Goal: Task Accomplishment & Management: Complete application form

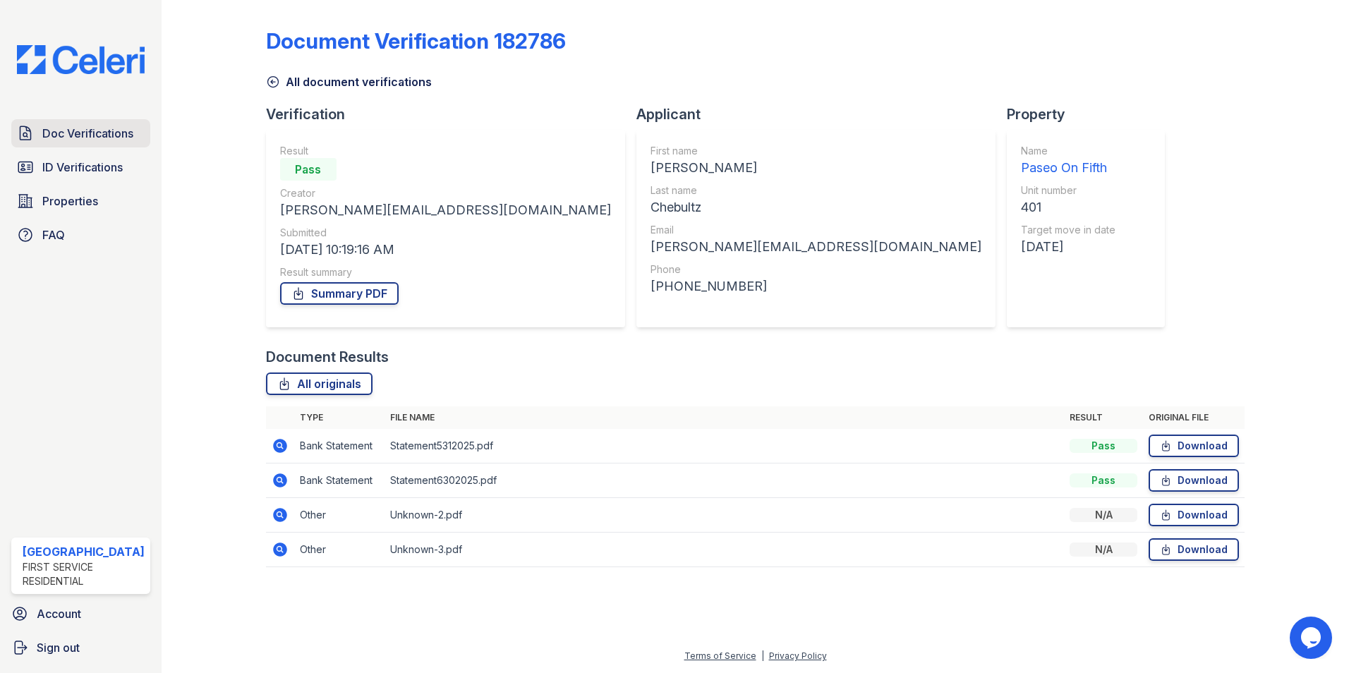
click at [56, 131] on span "Doc Verifications" at bounding box center [87, 133] width 91 height 17
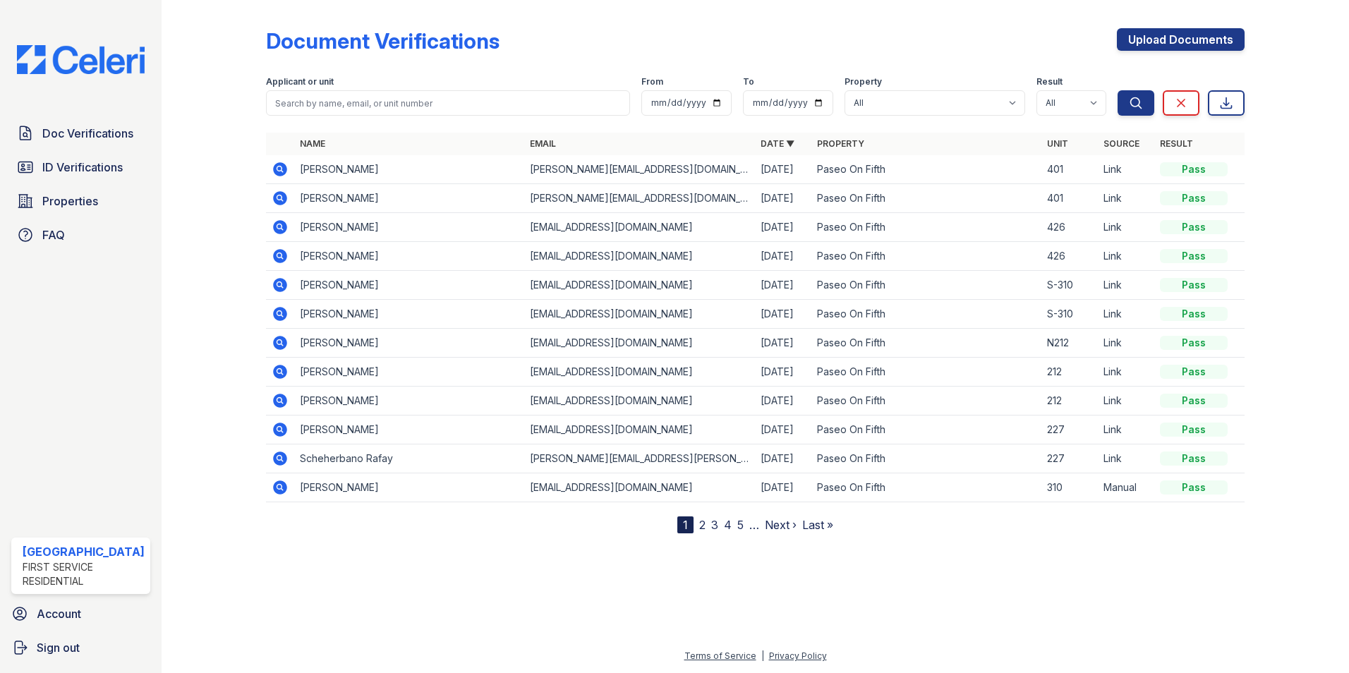
click at [278, 171] on icon at bounding box center [280, 169] width 17 height 17
click at [1208, 39] on link "Upload Documents" at bounding box center [1181, 39] width 128 height 23
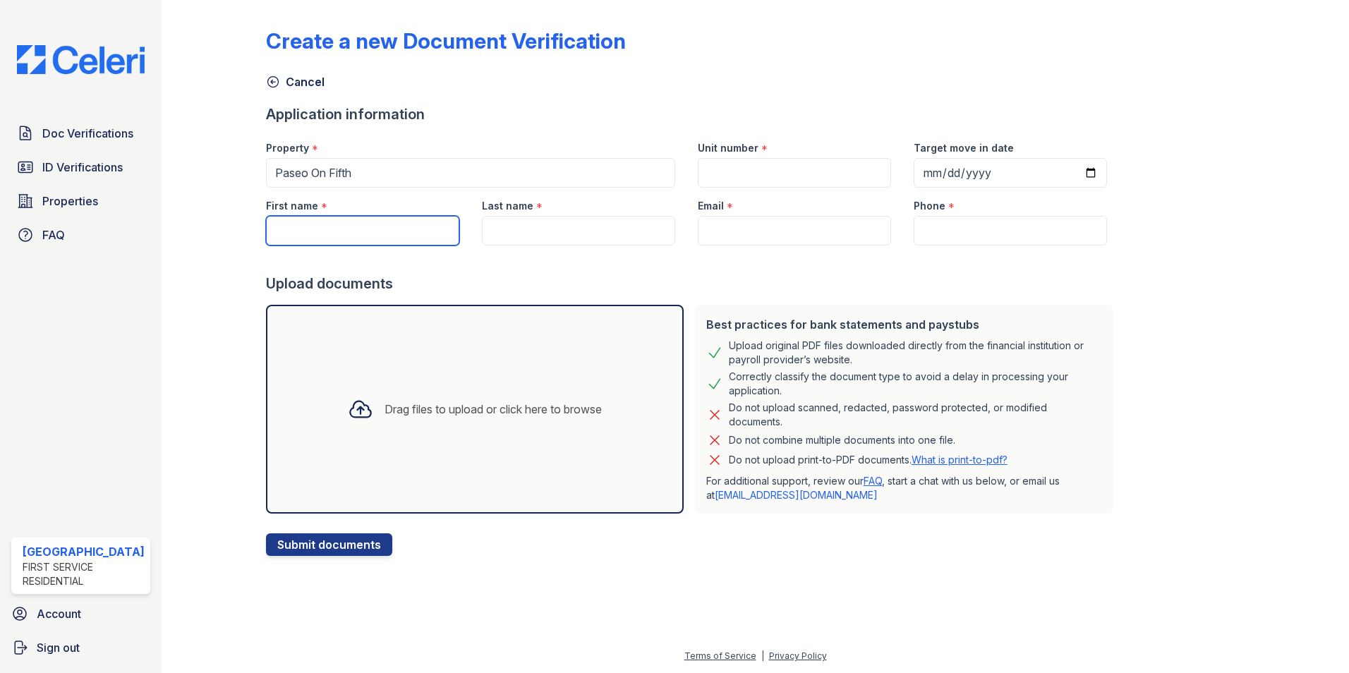
click at [360, 233] on input "First name" at bounding box center [362, 231] width 193 height 30
paste input "[PERSON_NAME]"
type input "[PERSON_NAME]"
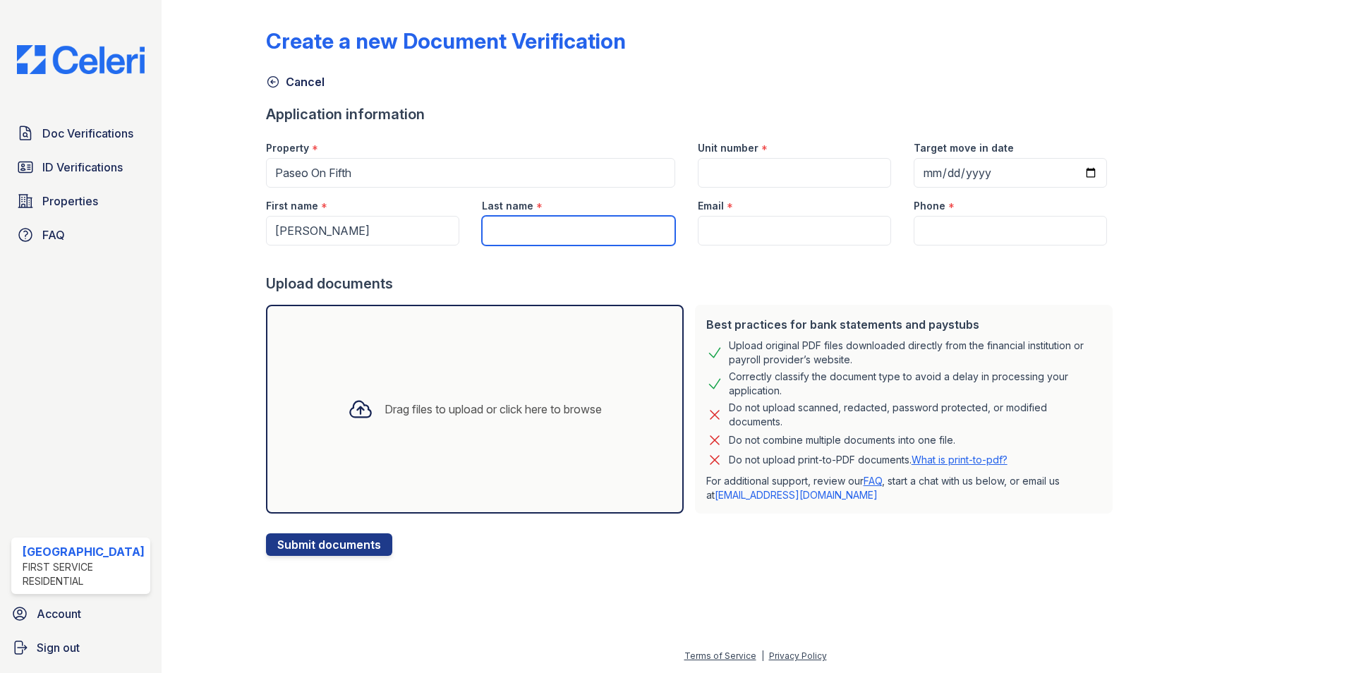
click at [600, 227] on input "Last name" at bounding box center [578, 231] width 193 height 30
paste input "Chebultz"
type input "Chebultz"
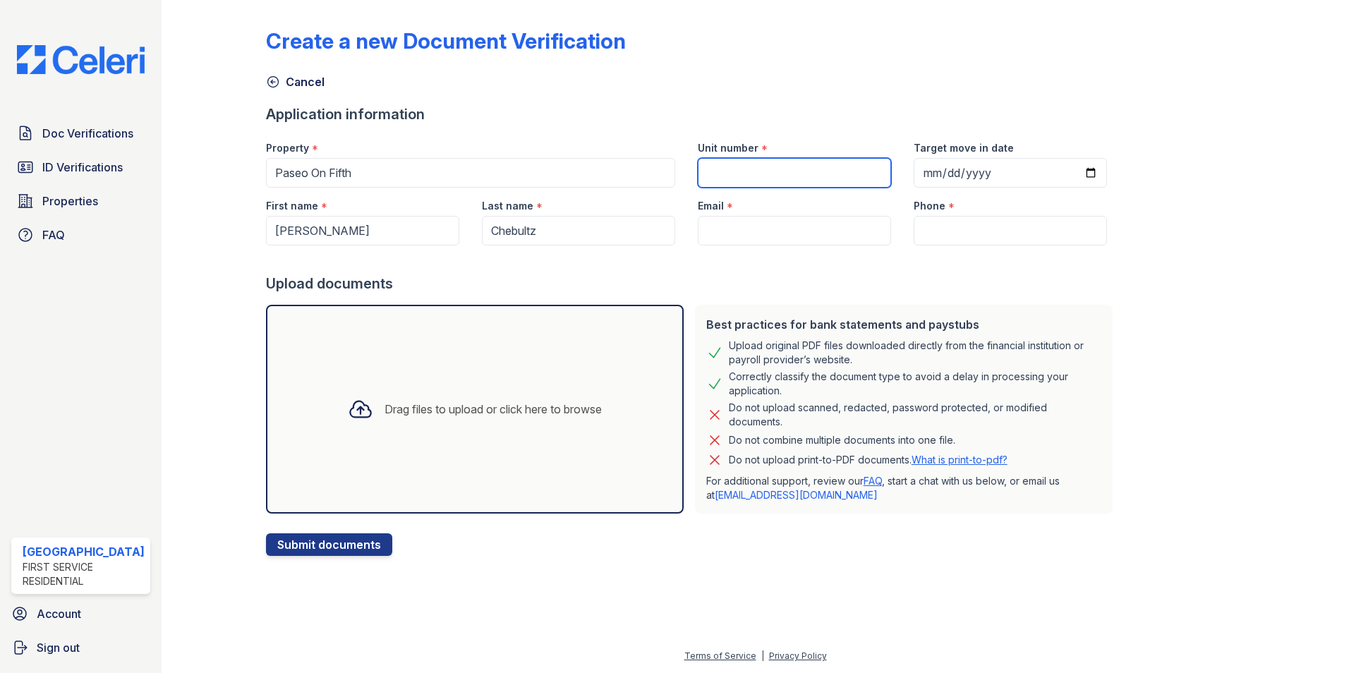
click at [757, 169] on input "Unit number" at bounding box center [794, 173] width 193 height 30
type input "401"
click at [916, 173] on input "Target move in date" at bounding box center [1009, 173] width 193 height 30
type input "2025-10-01"
click at [820, 233] on input "Email" at bounding box center [794, 231] width 193 height 30
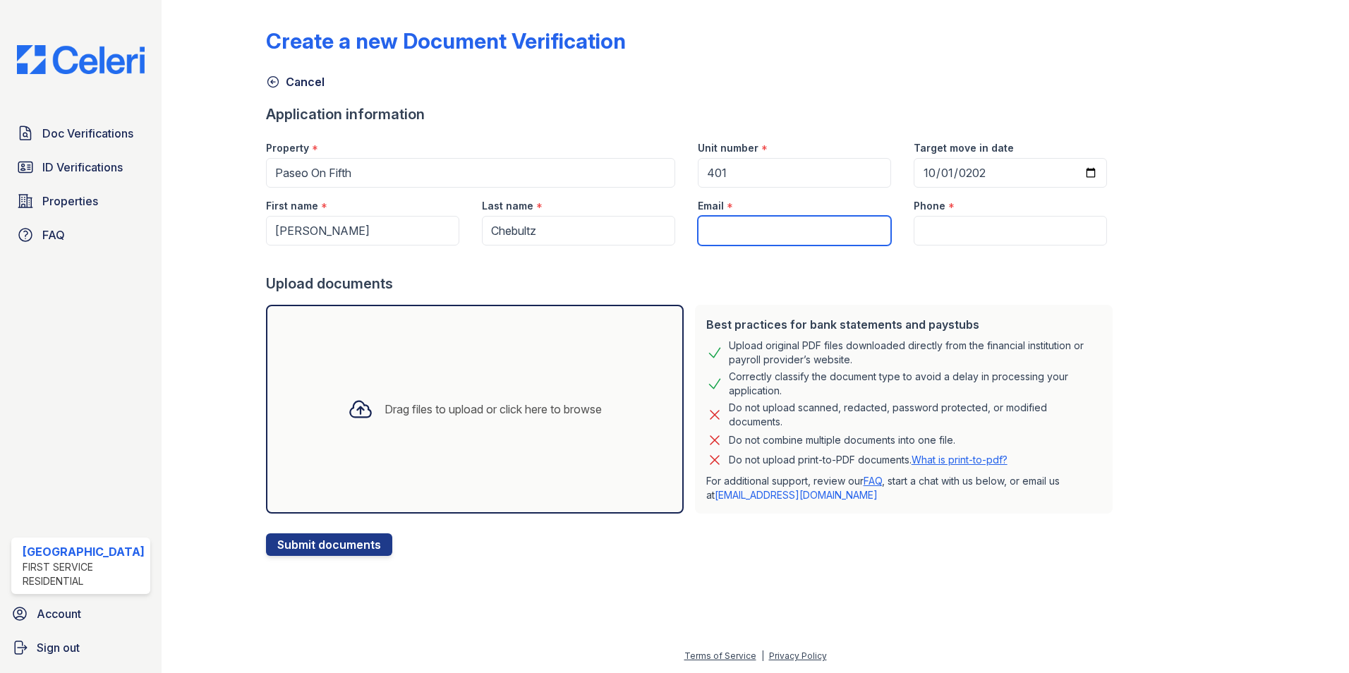
paste input "[PERSON_NAME][EMAIL_ADDRESS][DOMAIN_NAME]"
type input "[PERSON_NAME][EMAIL_ADDRESS][DOMAIN_NAME]"
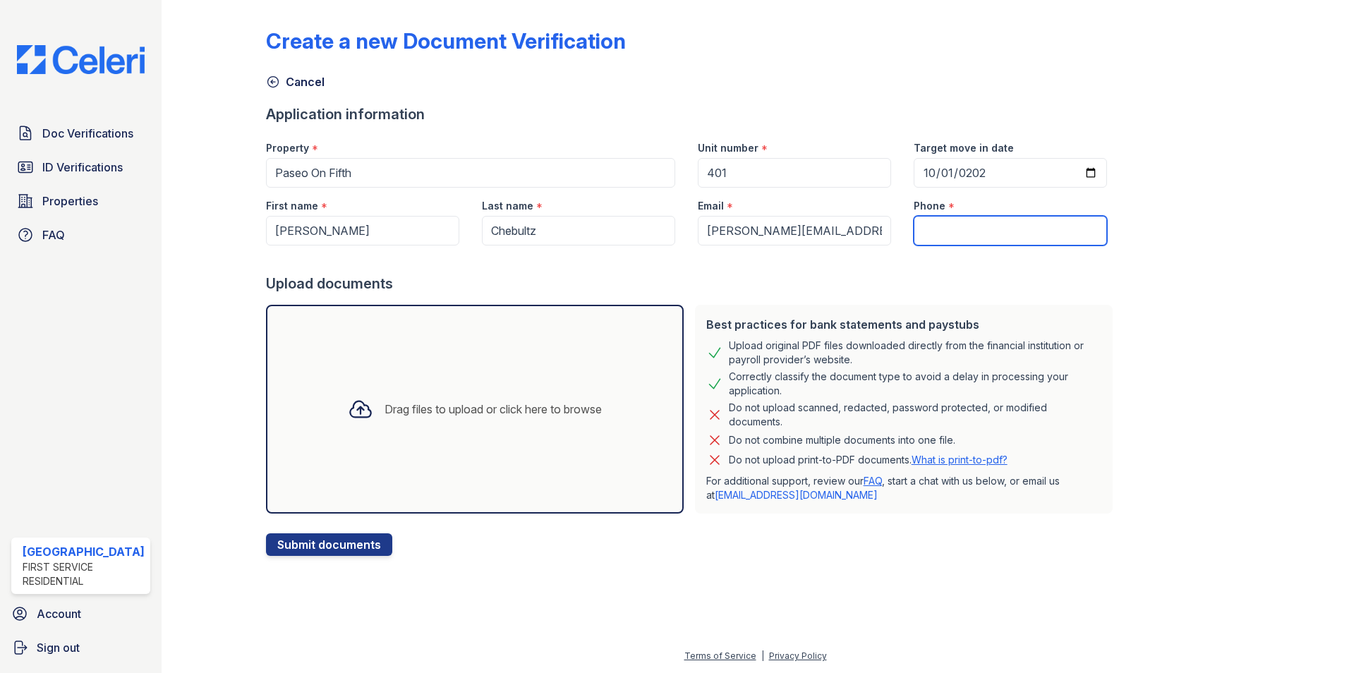
click at [963, 221] on input "Phone" at bounding box center [1009, 231] width 193 height 30
paste input "[PHONE_NUMBER]"
type input "[PHONE_NUMBER]"
click at [348, 537] on button "Submit documents" at bounding box center [329, 544] width 126 height 23
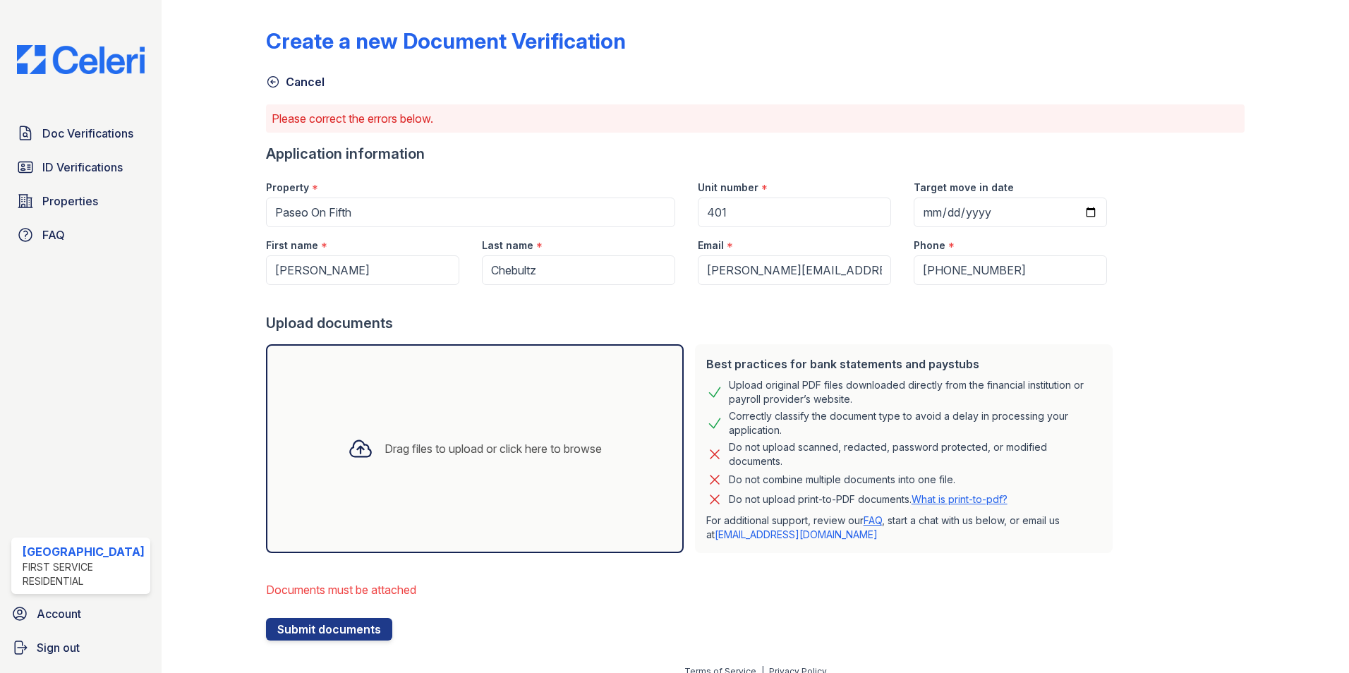
click at [412, 445] on div "Drag files to upload or click here to browse" at bounding box center [492, 448] width 217 height 17
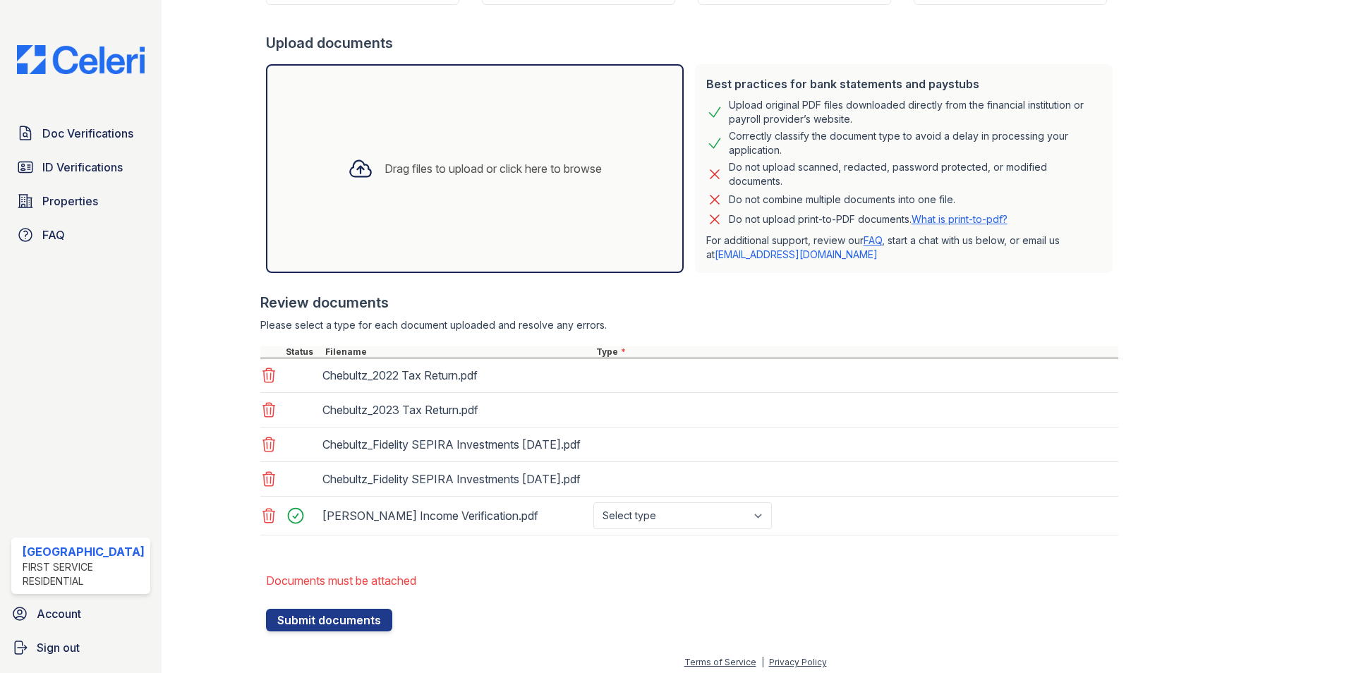
scroll to position [320, 0]
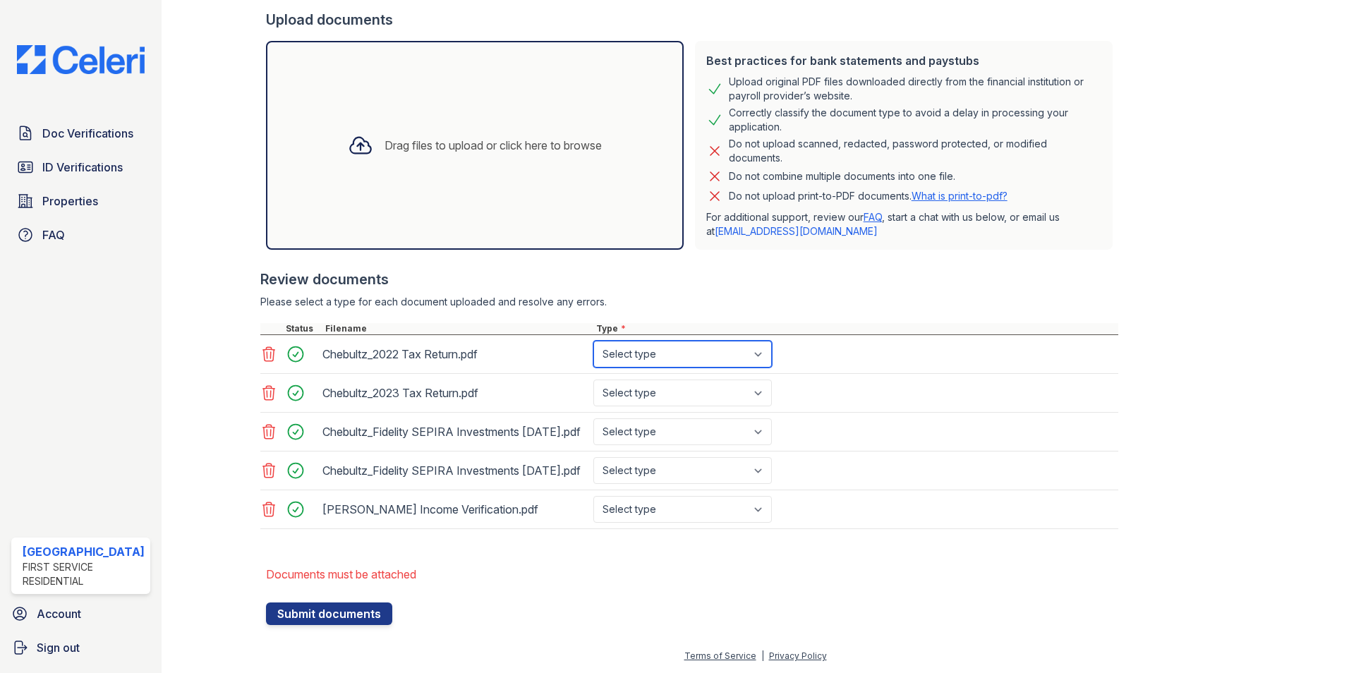
click at [735, 346] on select "Select type Paystub Bank Statement Offer Letter Tax Documents Benefit Award Let…" at bounding box center [682, 354] width 178 height 27
select select "tax_documents"
click at [593, 341] on select "Select type Paystub Bank Statement Offer Letter Tax Documents Benefit Award Let…" at bounding box center [682, 354] width 178 height 27
click at [707, 379] on select "Select type Paystub Bank Statement Offer Letter Tax Documents Benefit Award Let…" at bounding box center [682, 392] width 178 height 27
select select "tax_documents"
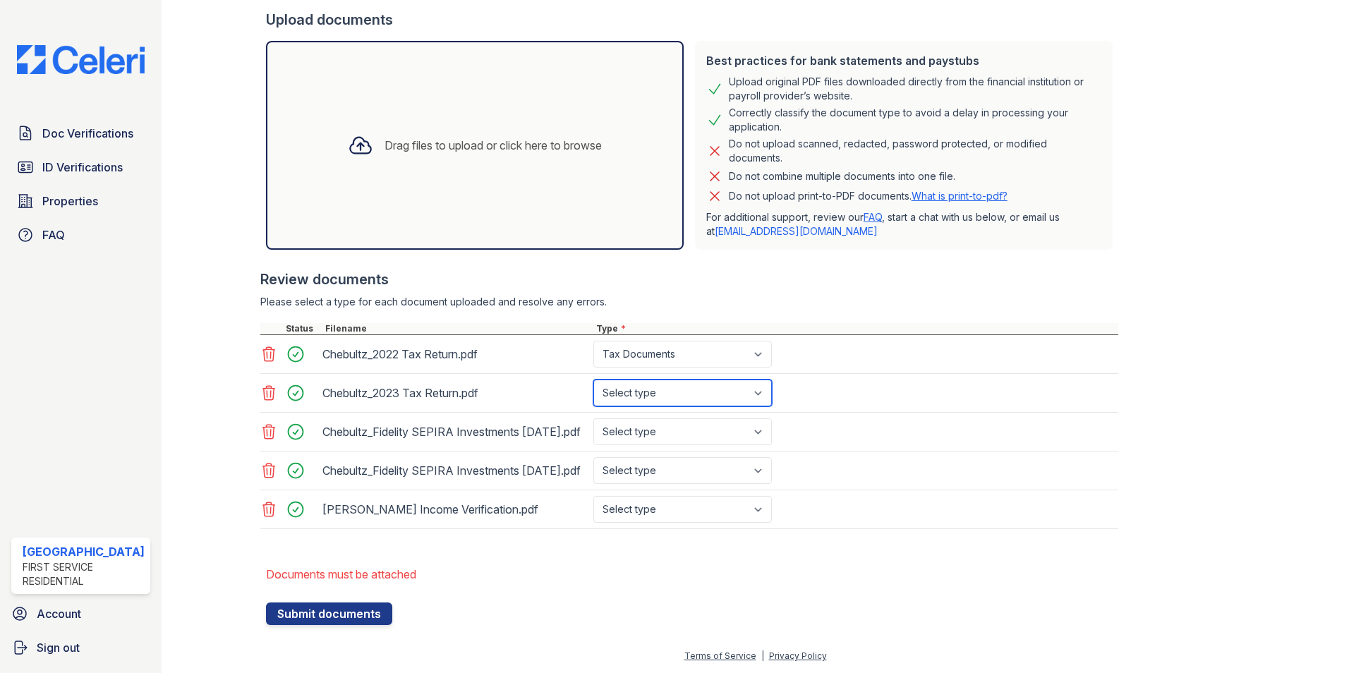
click at [593, 379] on select "Select type Paystub Bank Statement Offer Letter Tax Documents Benefit Award Let…" at bounding box center [682, 392] width 178 height 27
click at [674, 418] on select "Select type Paystub Bank Statement Offer Letter Tax Documents Benefit Award Let…" at bounding box center [682, 431] width 178 height 27
select select "investment_account_statement"
click at [593, 418] on select "Select type Paystub Bank Statement Offer Letter Tax Documents Benefit Award Let…" at bounding box center [682, 431] width 178 height 27
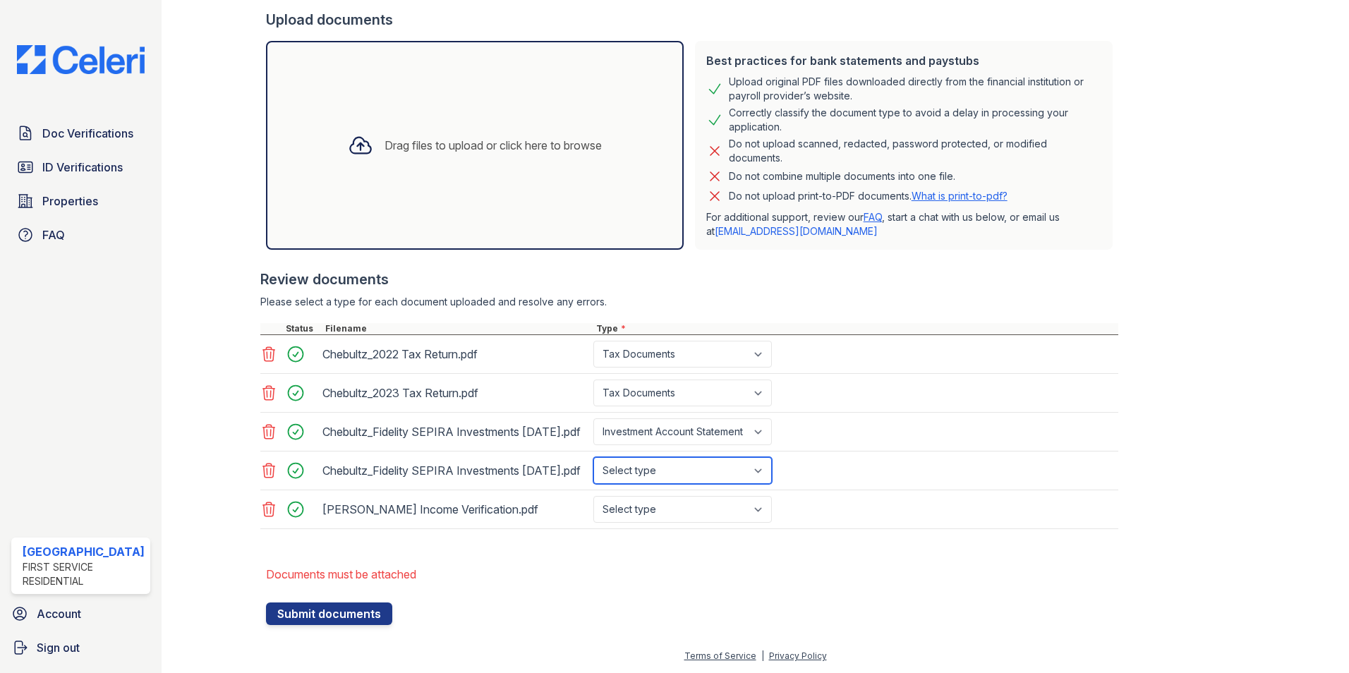
click at [656, 470] on select "Select type Paystub Bank Statement Offer Letter Tax Documents Benefit Award Let…" at bounding box center [682, 470] width 178 height 27
select select "investment_account_statement"
click at [593, 459] on select "Select type Paystub Bank Statement Offer Letter Tax Documents Benefit Award Let…" at bounding box center [682, 470] width 178 height 27
click at [653, 516] on select "Select type Paystub Bank Statement Offer Letter Tax Documents Benefit Award Let…" at bounding box center [682, 509] width 178 height 27
select select "other"
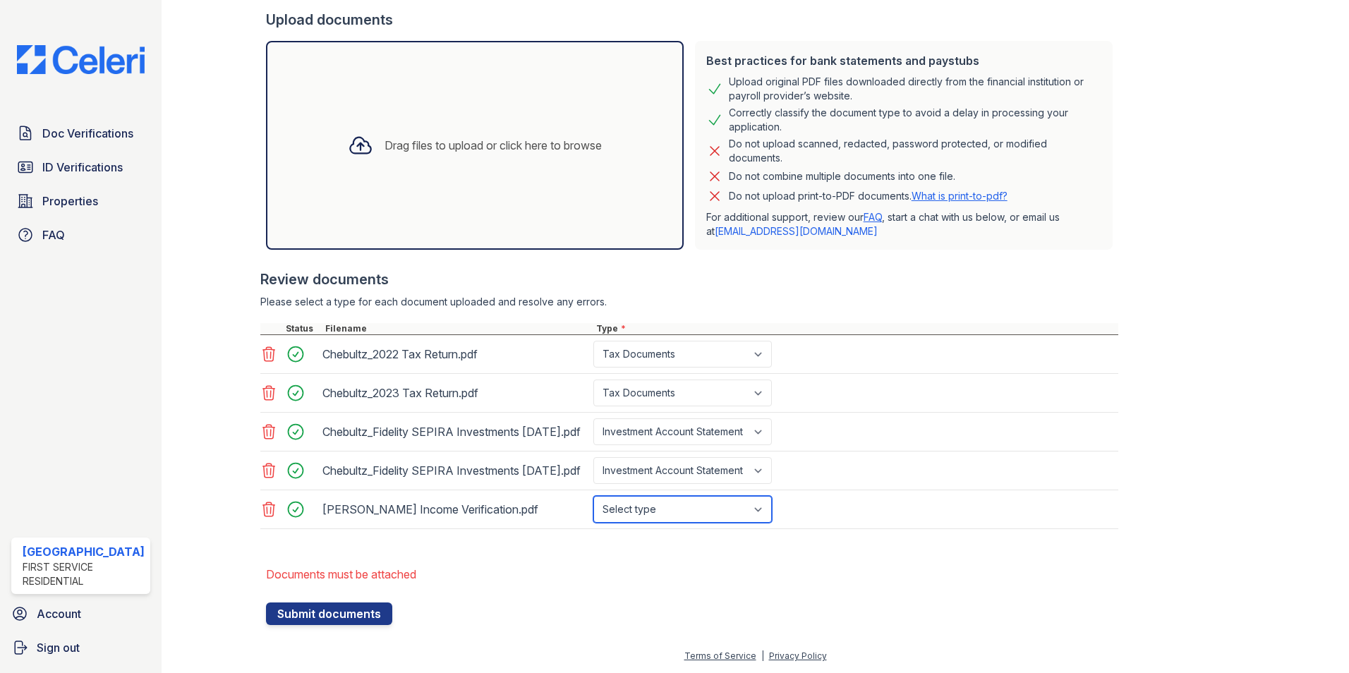
click at [593, 504] on select "Select type Paystub Bank Statement Offer Letter Tax Documents Benefit Award Let…" at bounding box center [682, 509] width 178 height 27
click at [353, 618] on button "Submit documents" at bounding box center [329, 613] width 126 height 23
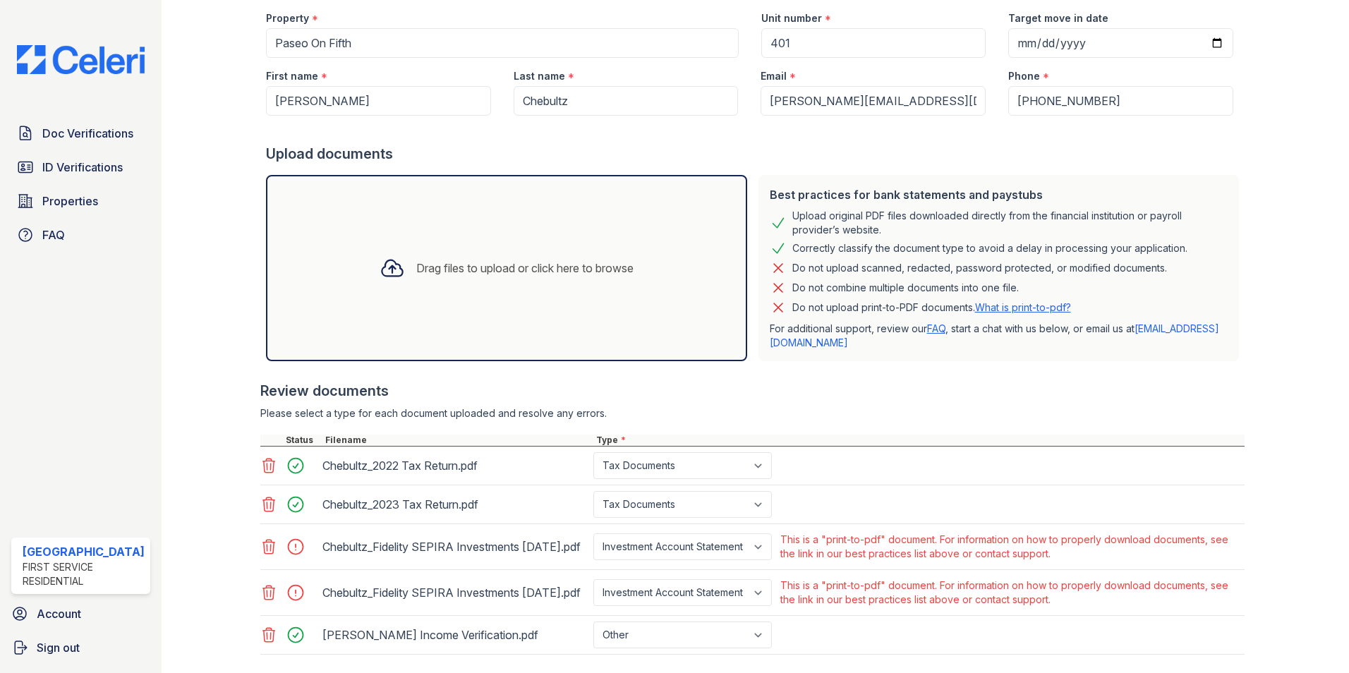
scroll to position [261, 0]
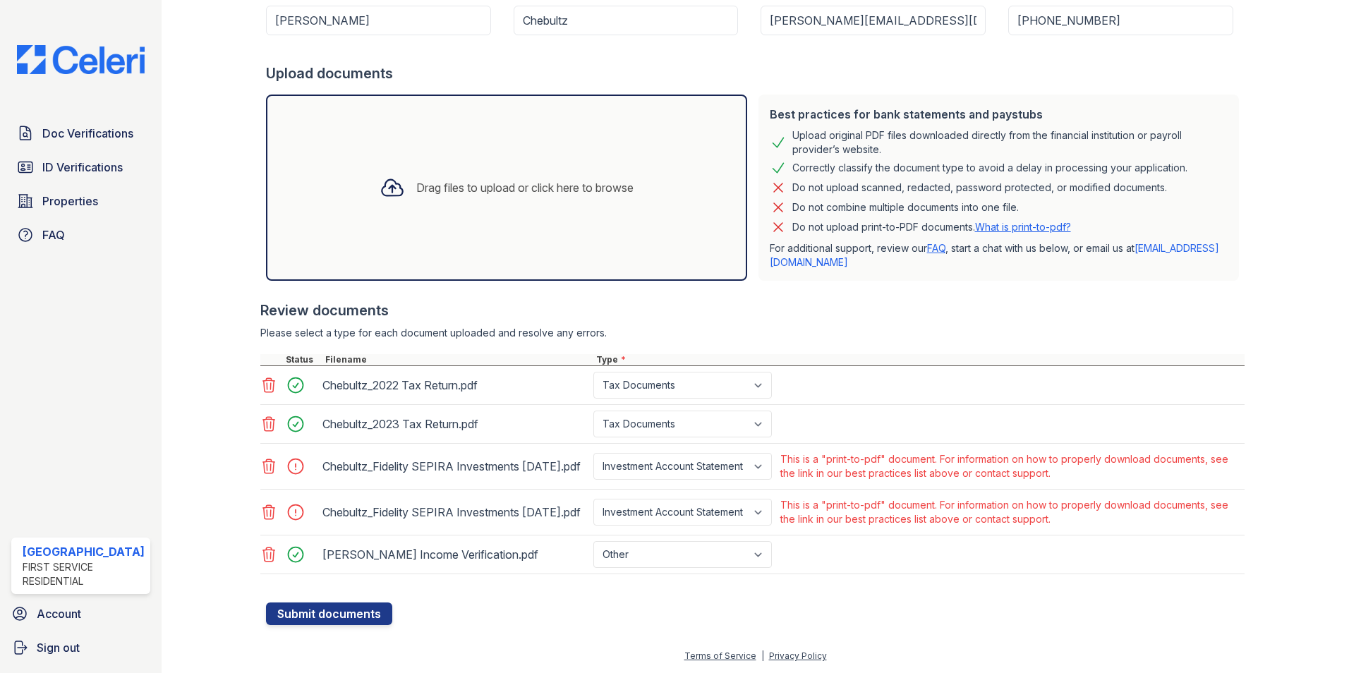
click at [267, 458] on icon at bounding box center [268, 466] width 17 height 17
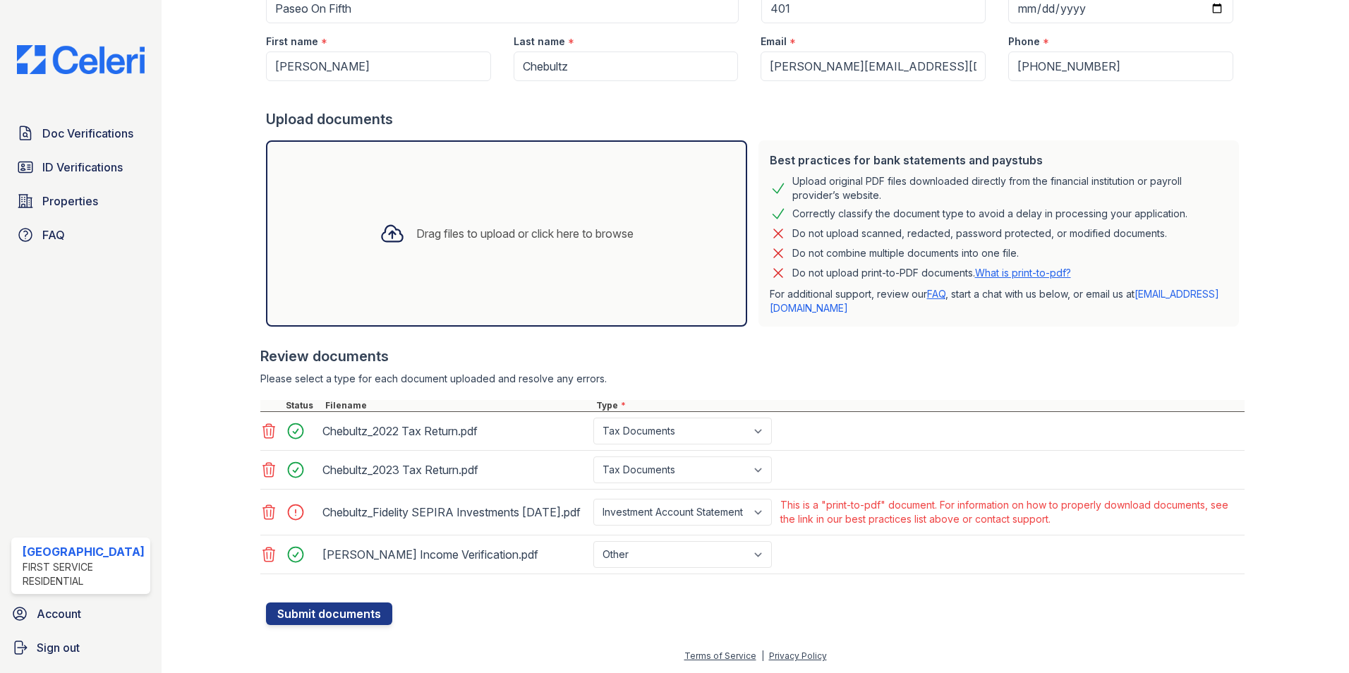
click at [269, 507] on icon at bounding box center [268, 512] width 12 height 14
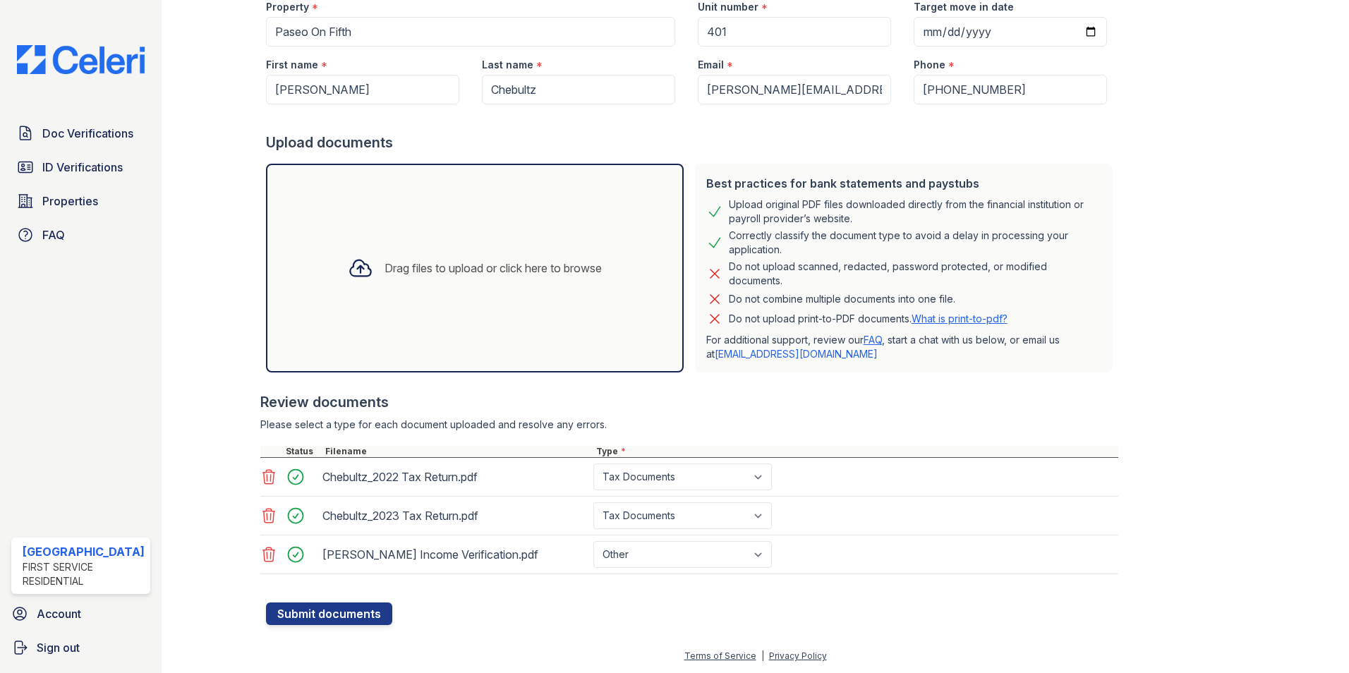
scroll to position [181, 0]
click at [334, 607] on button "Submit documents" at bounding box center [329, 613] width 126 height 23
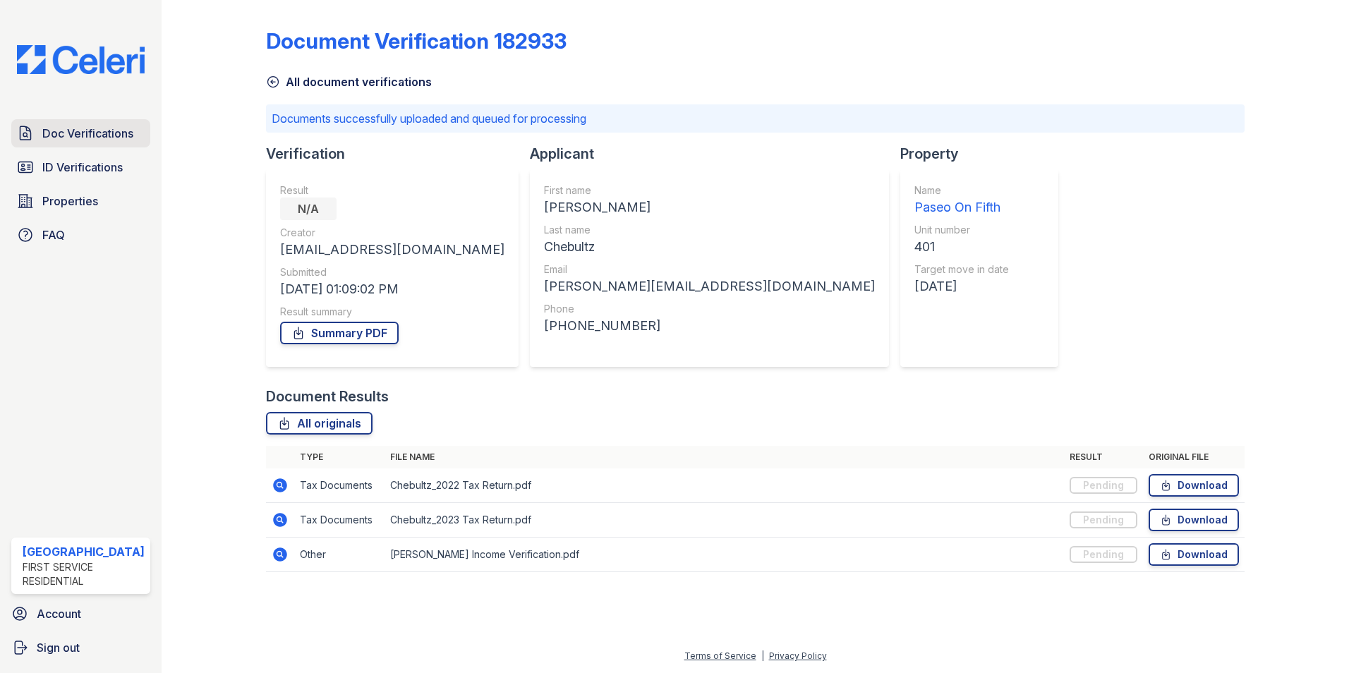
click at [71, 128] on span "Doc Verifications" at bounding box center [87, 133] width 91 height 17
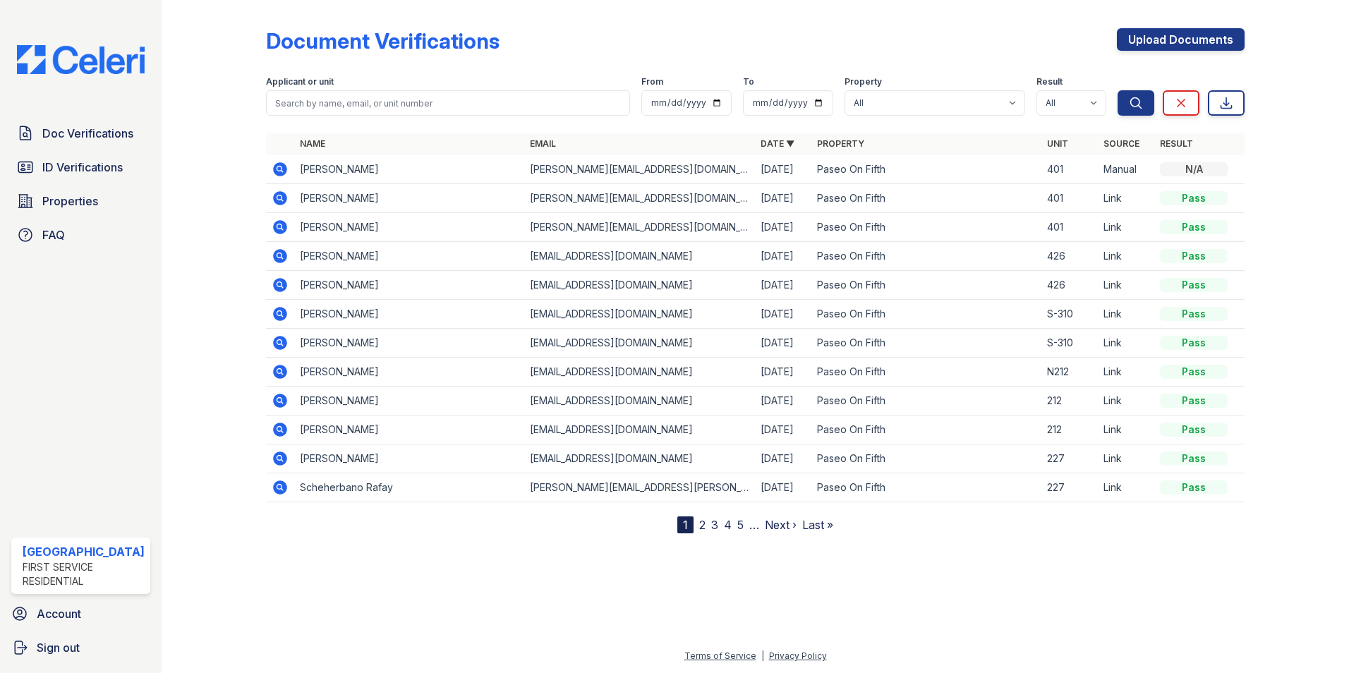
click at [279, 171] on icon at bounding box center [280, 169] width 17 height 17
click at [269, 166] on td at bounding box center [280, 169] width 28 height 29
click at [279, 167] on icon at bounding box center [280, 169] width 17 height 17
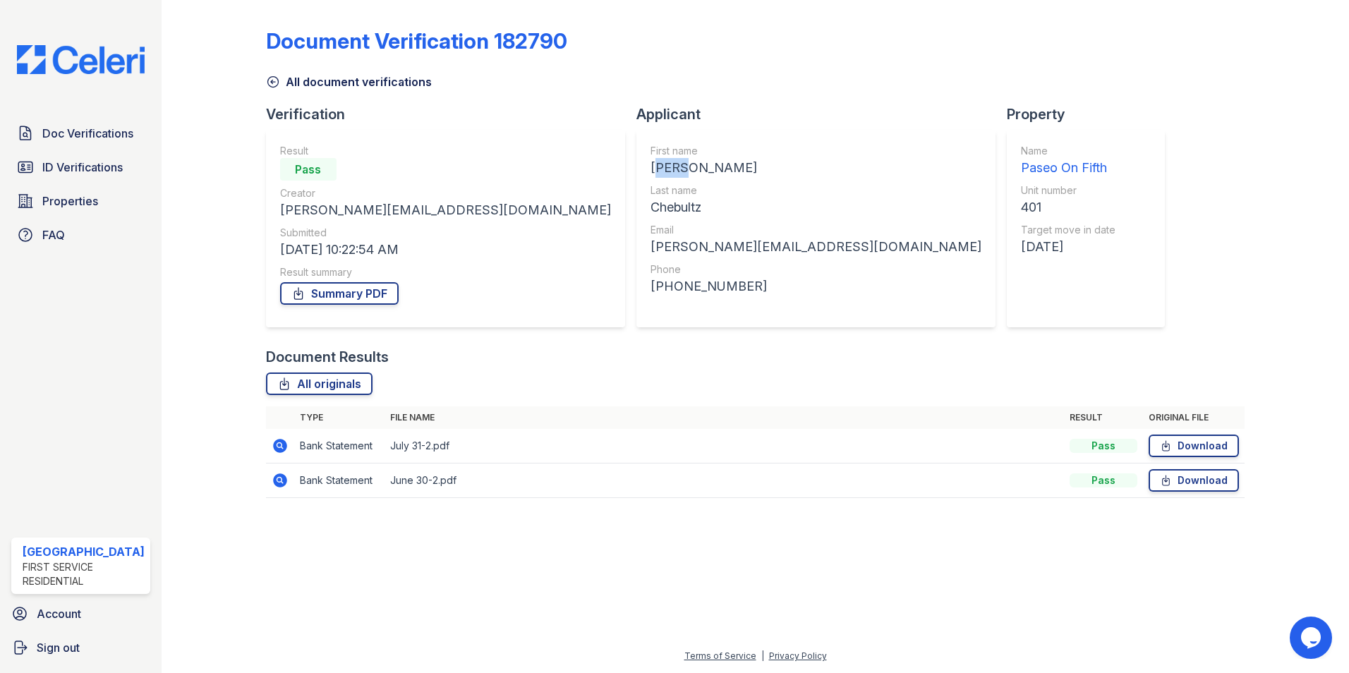
drag, startPoint x: 496, startPoint y: 164, endPoint x: 448, endPoint y: 164, distance: 48.0
click at [636, 164] on div "First name John Last name Chebultz Email j.chebultz@gmail.com Phone +13238281899" at bounding box center [815, 228] width 359 height 197
copy div "John"
drag, startPoint x: 514, startPoint y: 202, endPoint x: 451, endPoint y: 203, distance: 63.5
click at [650, 203] on div "Chebultz" at bounding box center [815, 207] width 331 height 20
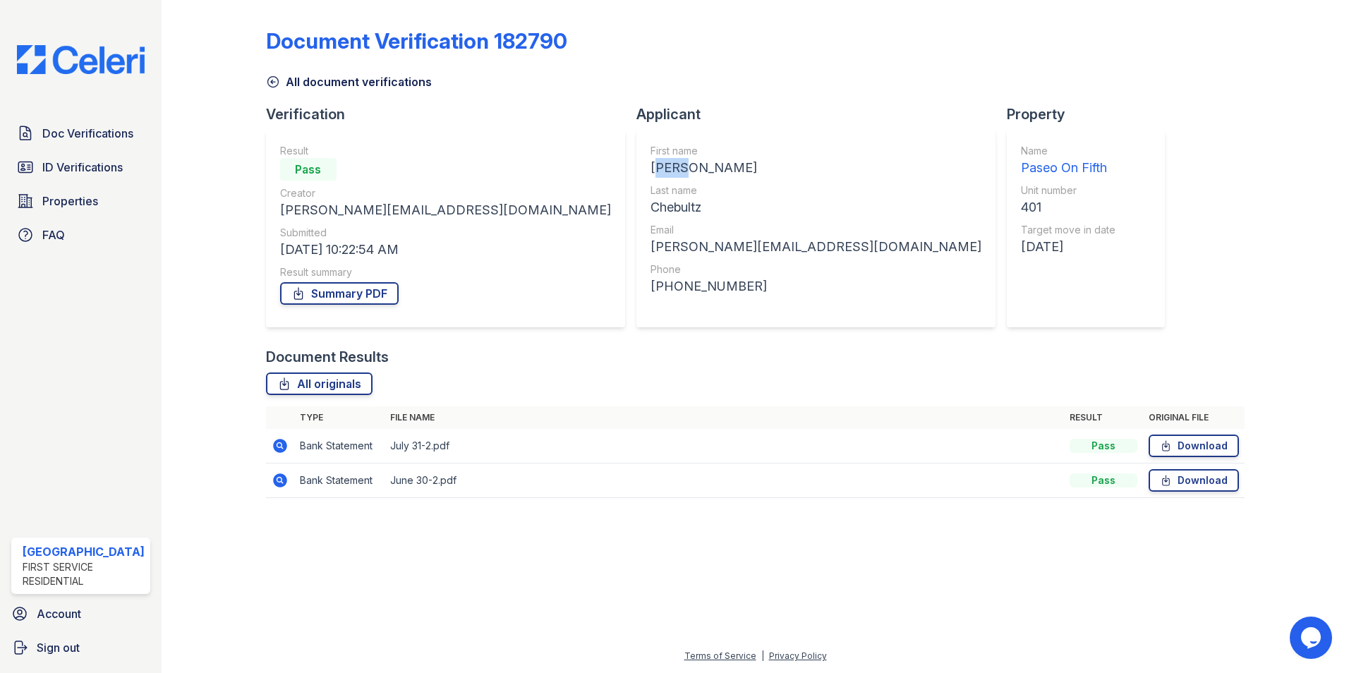
copy div "Chebultz"
drag, startPoint x: 580, startPoint y: 249, endPoint x: 448, endPoint y: 244, distance: 132.7
click at [636, 244] on div "First name John Last name Chebultz Email j.chebultz@gmail.com Phone +13238281899" at bounding box center [815, 228] width 359 height 197
copy div "[PERSON_NAME][EMAIL_ADDRESS][DOMAIN_NAME]"
drag, startPoint x: 484, startPoint y: 289, endPoint x: 449, endPoint y: 288, distance: 35.3
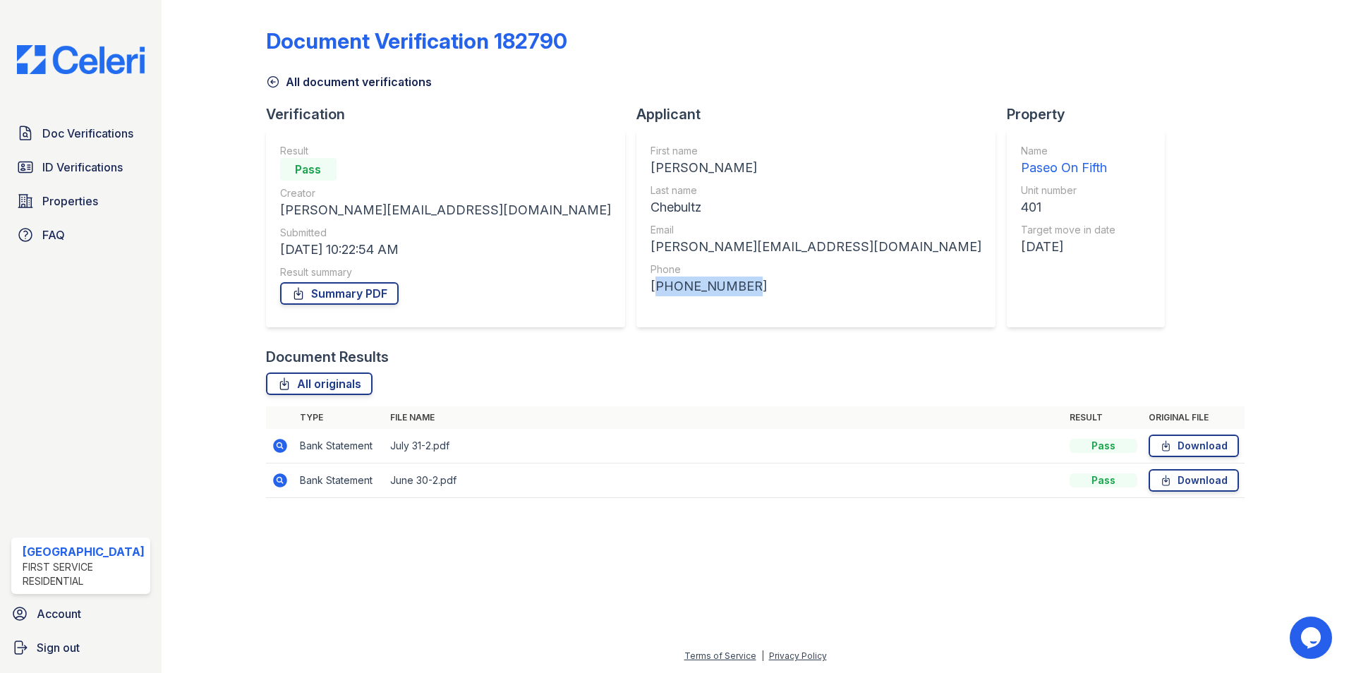
click at [636, 288] on div "First name John Last name Chebultz Email j.chebultz@gmail.com Phone +13238281899" at bounding box center [815, 228] width 359 height 197
copy div "[PHONE_NUMBER]"
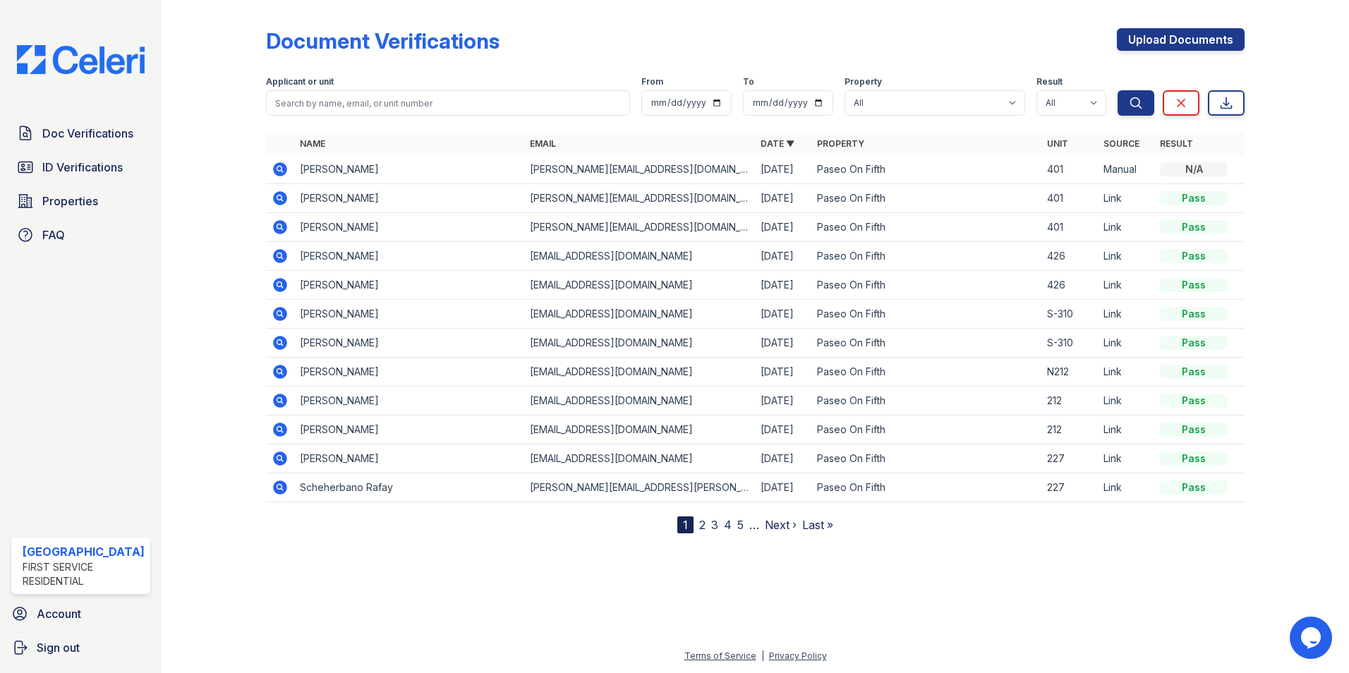
click at [280, 198] on icon at bounding box center [280, 198] width 17 height 17
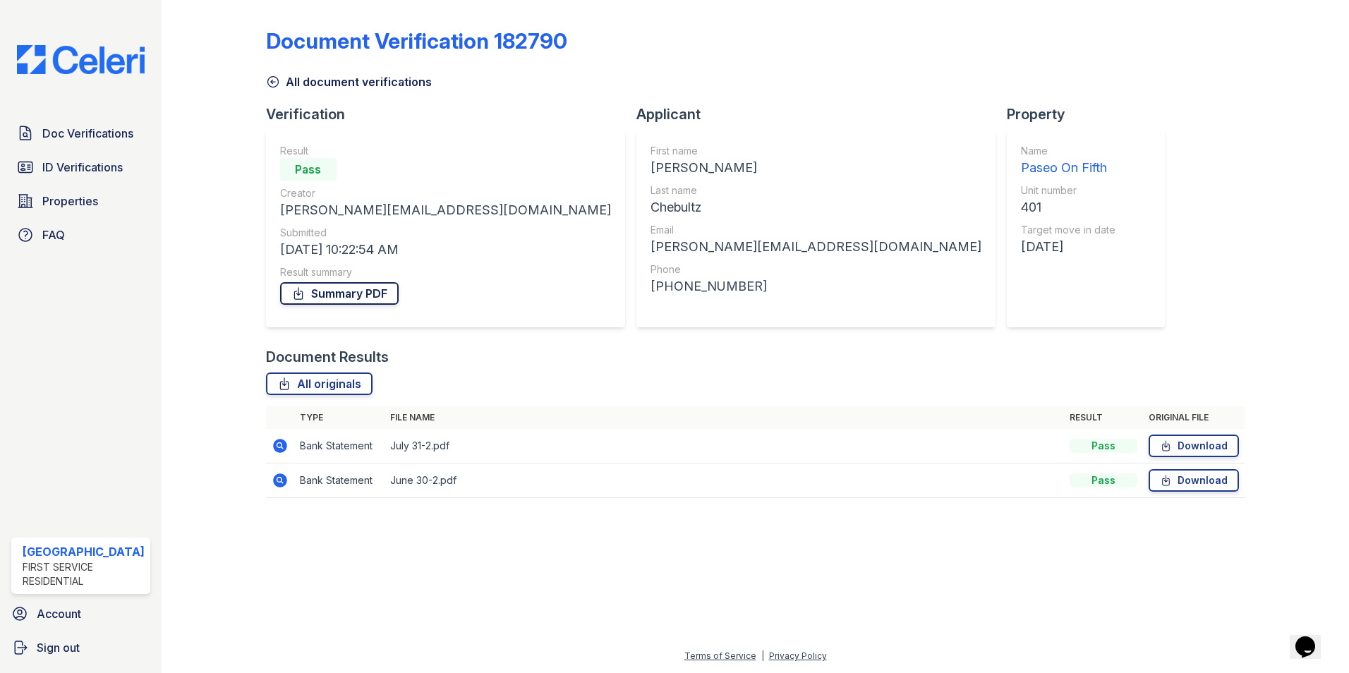
click at [342, 298] on link "Summary PDF" at bounding box center [339, 293] width 118 height 23
drag, startPoint x: 762, startPoint y: 354, endPoint x: 782, endPoint y: 353, distance: 19.8
click at [762, 354] on div "Document Results" at bounding box center [755, 357] width 979 height 20
click at [1179, 446] on link "Download" at bounding box center [1193, 445] width 90 height 23
click at [1193, 480] on link "Download" at bounding box center [1193, 480] width 90 height 23
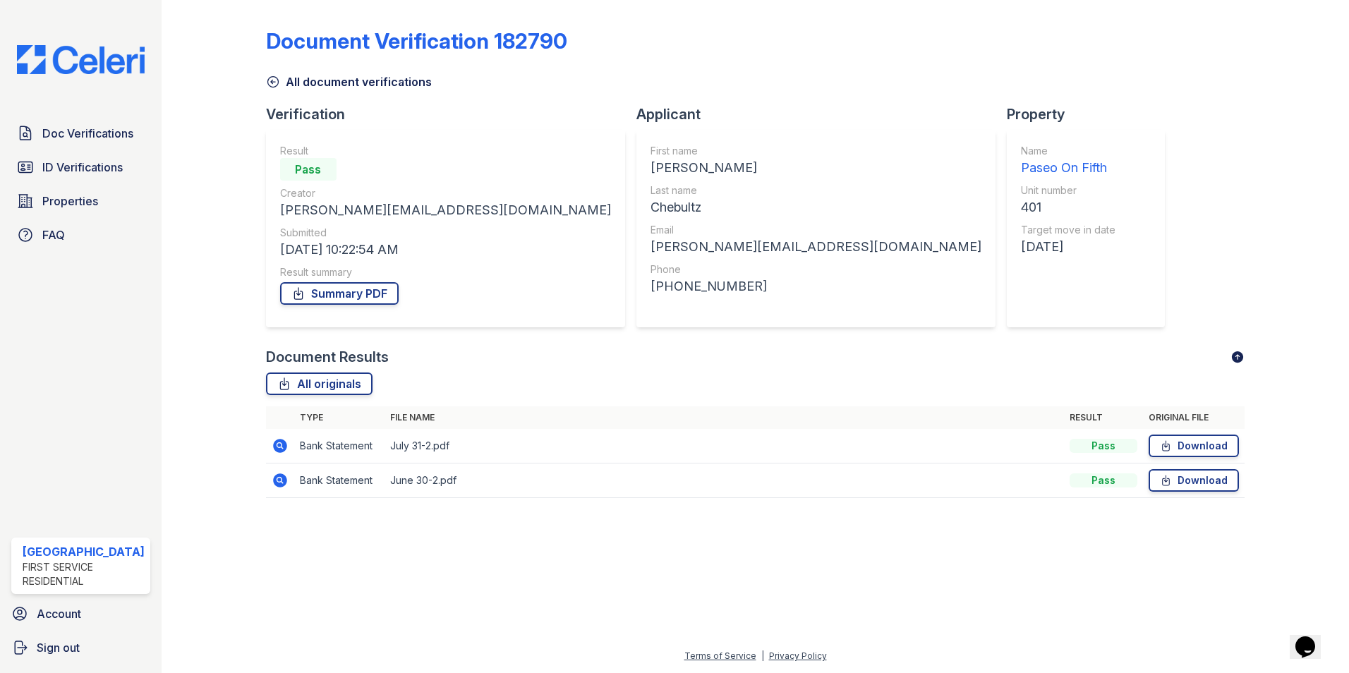
click at [269, 84] on icon at bounding box center [273, 82] width 14 height 14
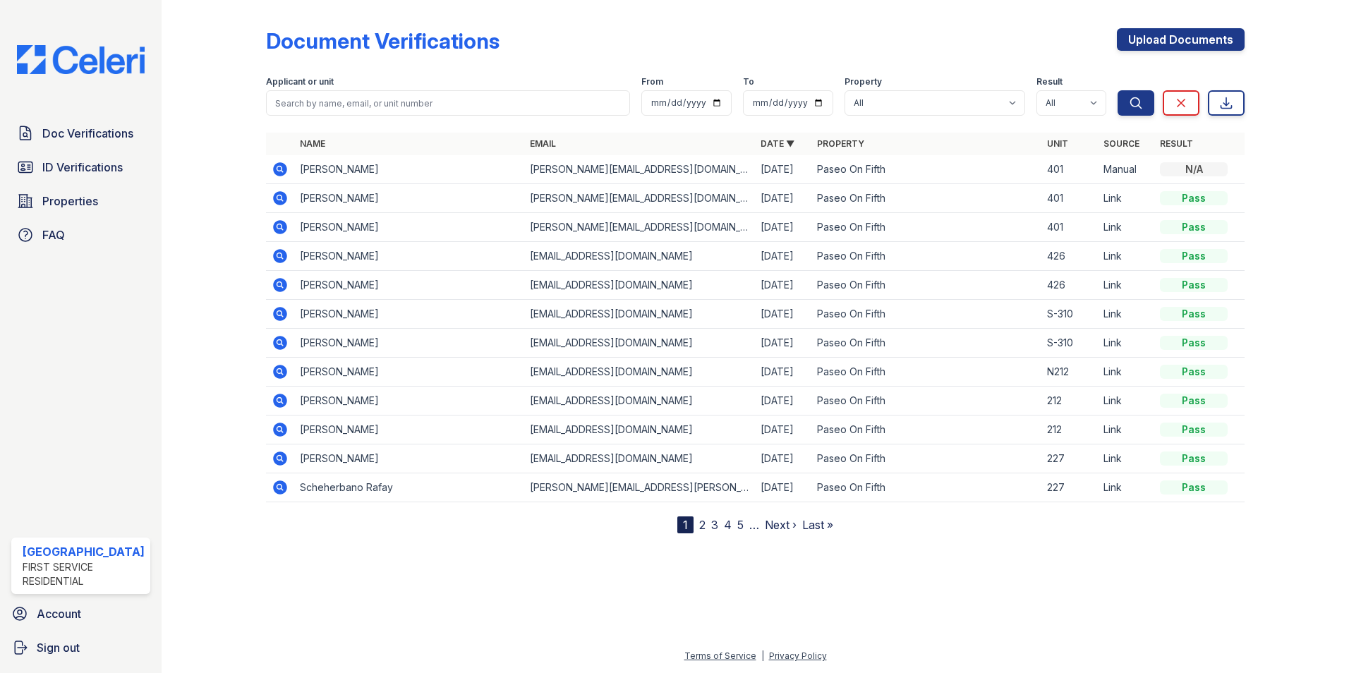
click at [281, 226] on icon at bounding box center [280, 227] width 14 height 14
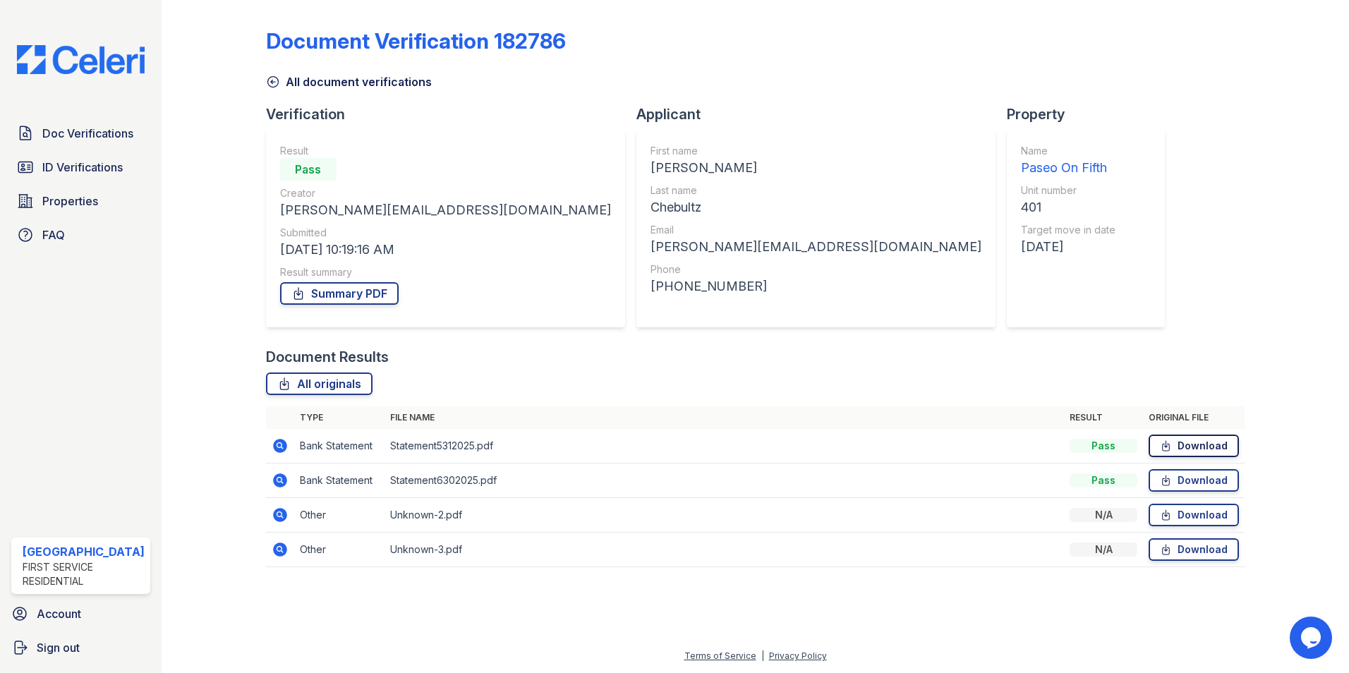
click at [1209, 444] on link "Download" at bounding box center [1193, 445] width 90 height 23
click at [1208, 479] on link "Download" at bounding box center [1193, 480] width 90 height 23
click at [918, 155] on div "Document Verification 182786 All document verifications Verification Result Pas…" at bounding box center [755, 294] width 979 height 576
click at [86, 134] on span "Doc Verifications" at bounding box center [87, 133] width 91 height 17
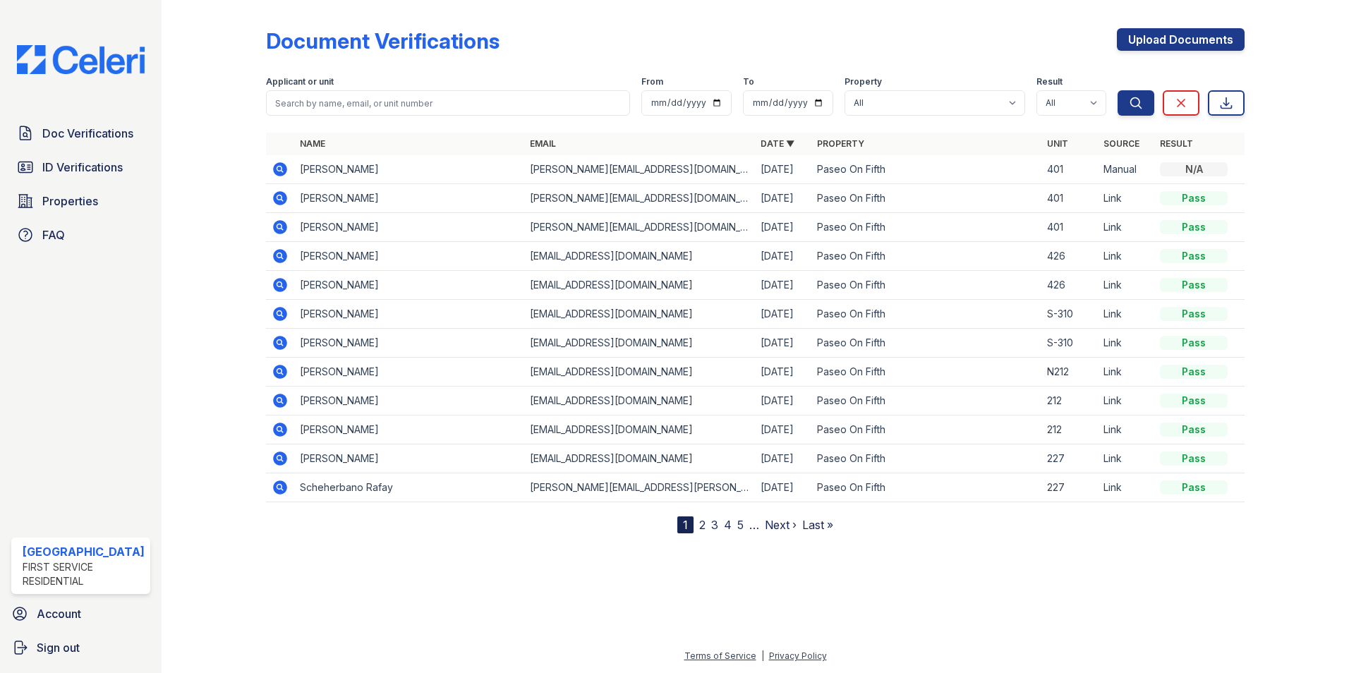
click at [278, 199] on icon at bounding box center [279, 197] width 4 height 4
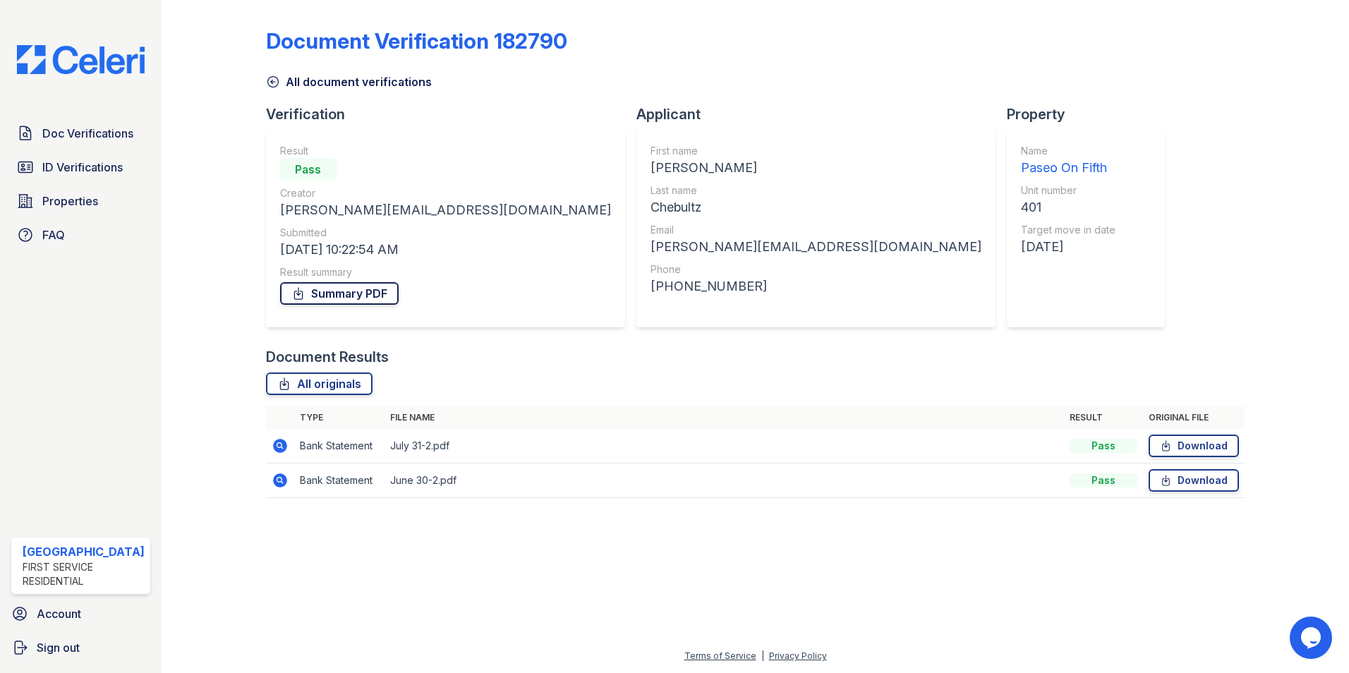
click at [337, 295] on link "Summary PDF" at bounding box center [339, 293] width 118 height 23
click at [272, 79] on icon at bounding box center [273, 82] width 14 height 14
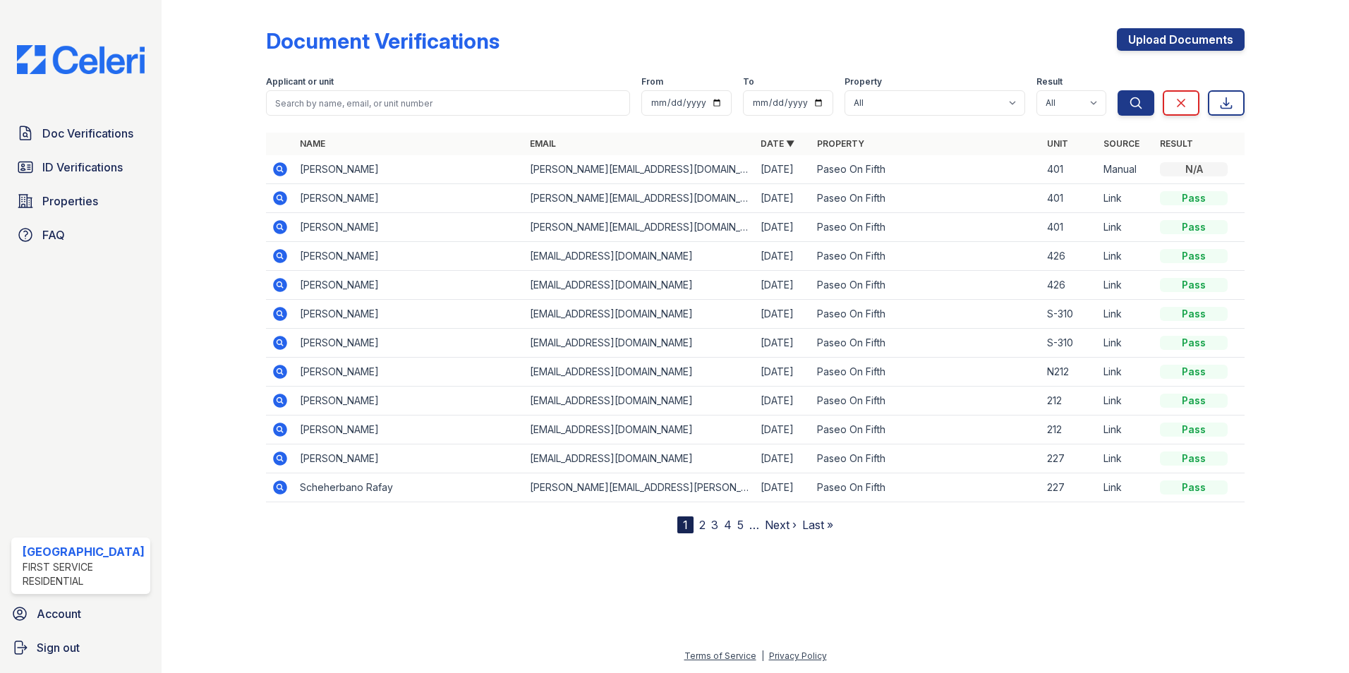
click at [273, 229] on icon at bounding box center [280, 227] width 14 height 14
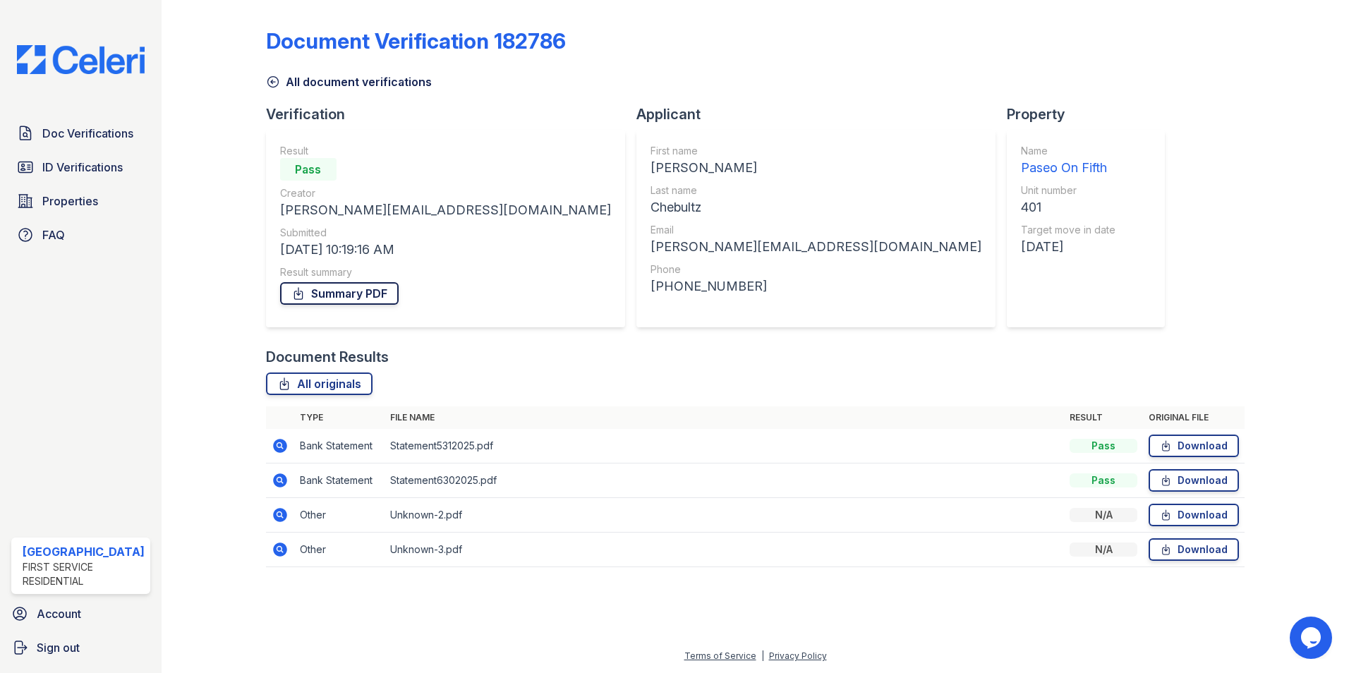
click at [365, 286] on link "Summary PDF" at bounding box center [339, 293] width 118 height 23
click at [221, 290] on div at bounding box center [225, 294] width 82 height 576
click at [58, 160] on span "ID Verifications" at bounding box center [82, 167] width 80 height 17
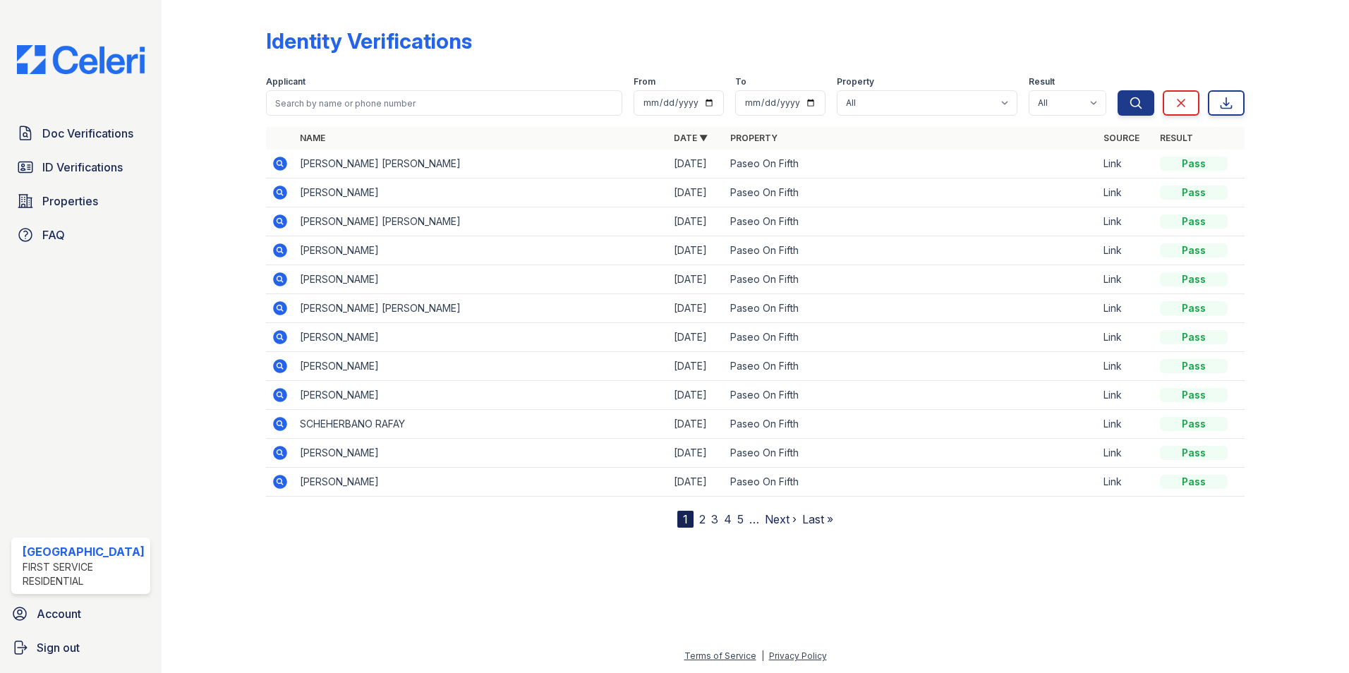
click at [280, 165] on icon at bounding box center [280, 163] width 17 height 17
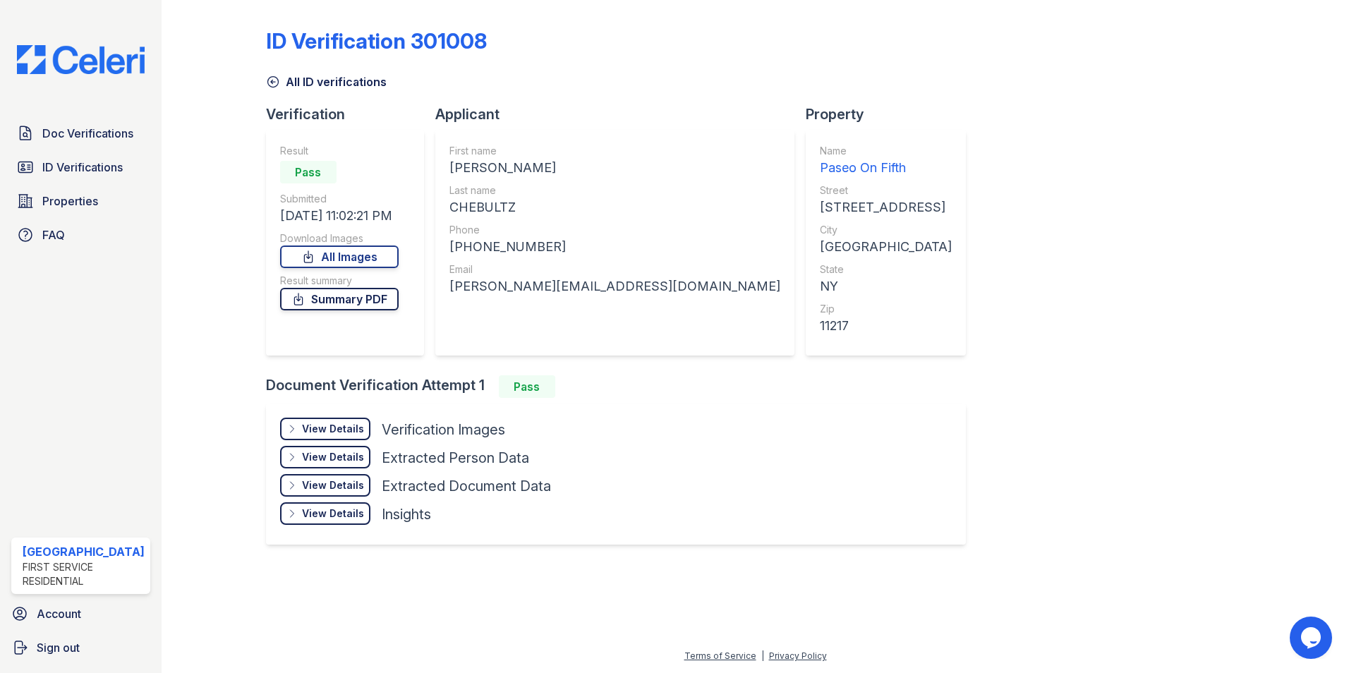
click at [341, 298] on link "Summary PDF" at bounding box center [339, 299] width 118 height 23
click at [921, 143] on div "ID Verification 301008 All ID verifications Verification Result Pass Submitted …" at bounding box center [755, 285] width 979 height 559
